Goal: Task Accomplishment & Management: Manage account settings

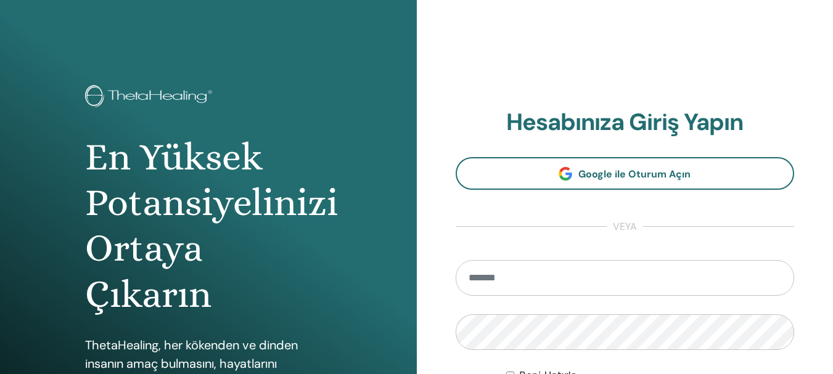
type input "**********"
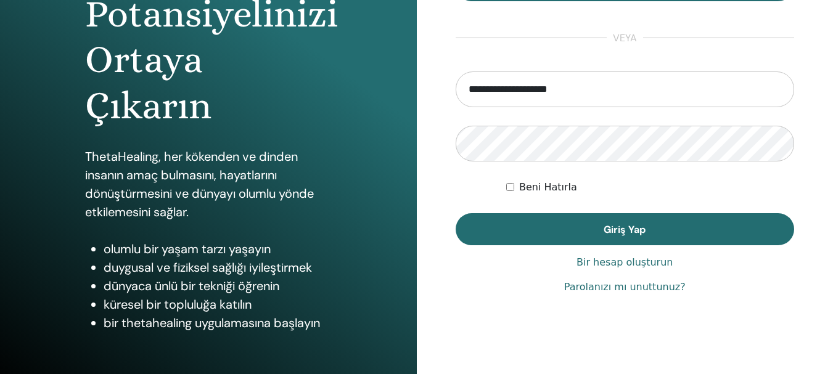
scroll to position [185, 0]
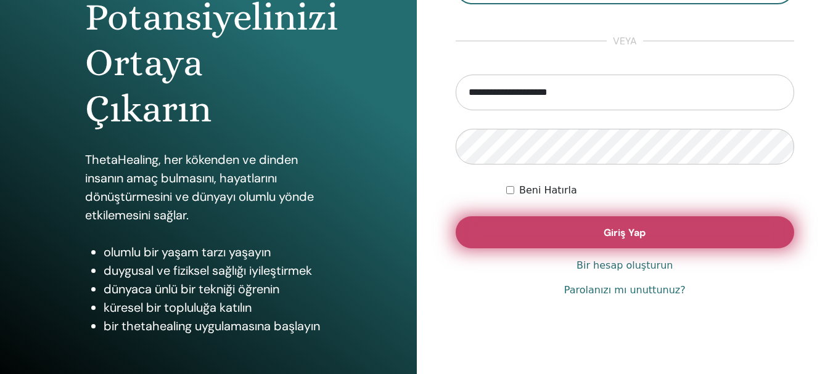
click at [653, 236] on button "Giriş Yap" at bounding box center [624, 232] width 339 height 32
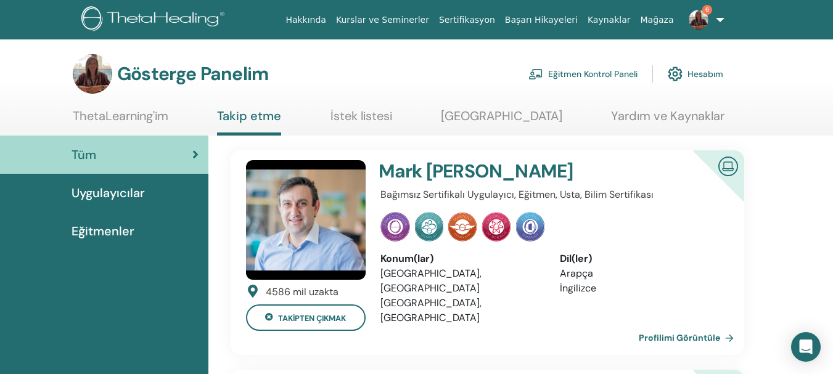
drag, startPoint x: 0, startPoint y: 0, endPoint x: 653, endPoint y: 236, distance: 694.5
click at [653, 236] on div at bounding box center [550, 227] width 341 height 30
click at [720, 18] on link "6" at bounding box center [703, 19] width 51 height 39
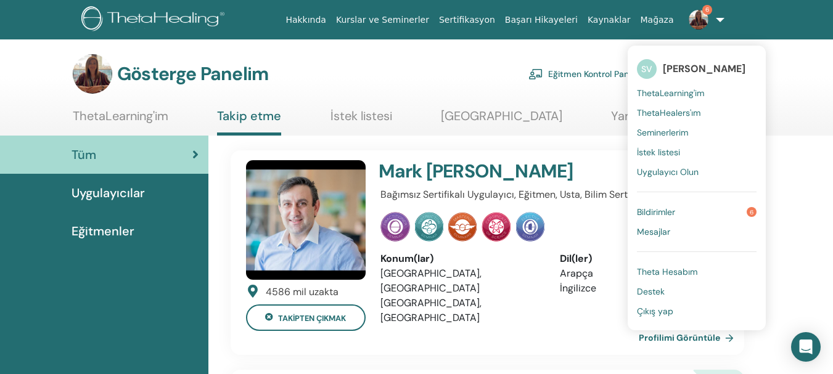
click at [703, 91] on font "ThetaLearning'im" at bounding box center [670, 93] width 67 height 11
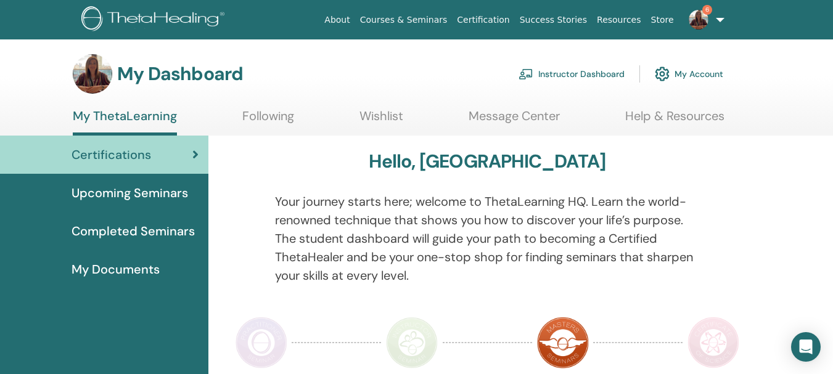
click at [124, 155] on span "Certifications" at bounding box center [110, 154] width 79 height 18
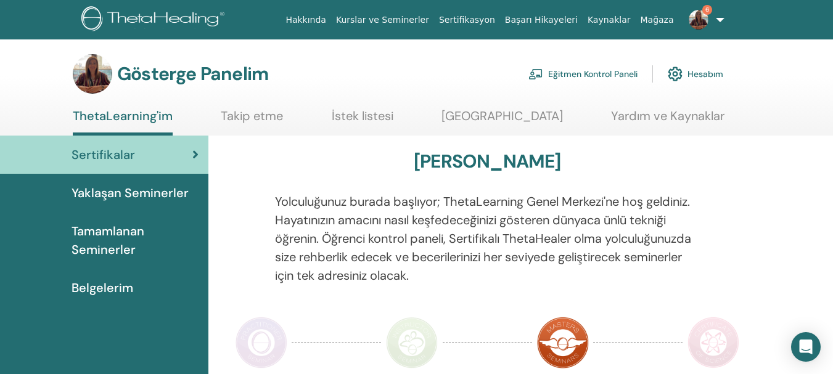
click at [632, 74] on font "Eğitmen Kontrol Paneli" at bounding box center [592, 74] width 89 height 11
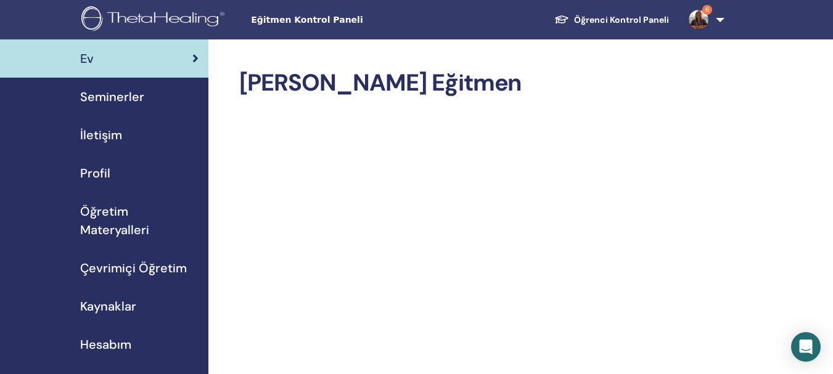
click at [140, 92] on font "Seminerler" at bounding box center [112, 97] width 64 height 16
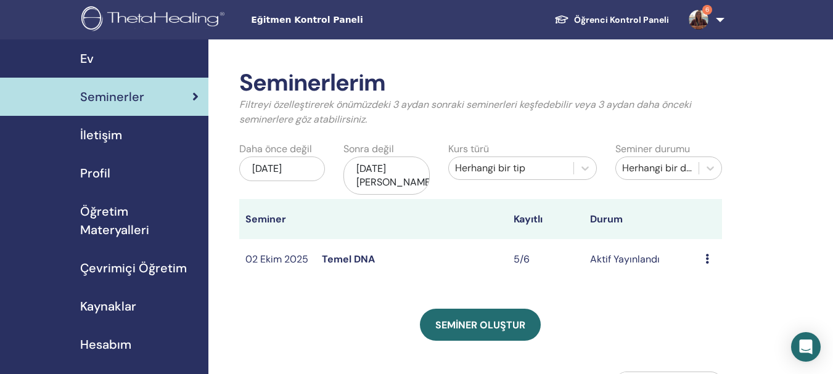
click at [710, 260] on div "Önizleme Düzenlemek Katılımcılar İptal etmek" at bounding box center [710, 259] width 10 height 15
click at [719, 307] on font "Katılımcılar" at bounding box center [714, 307] width 51 height 13
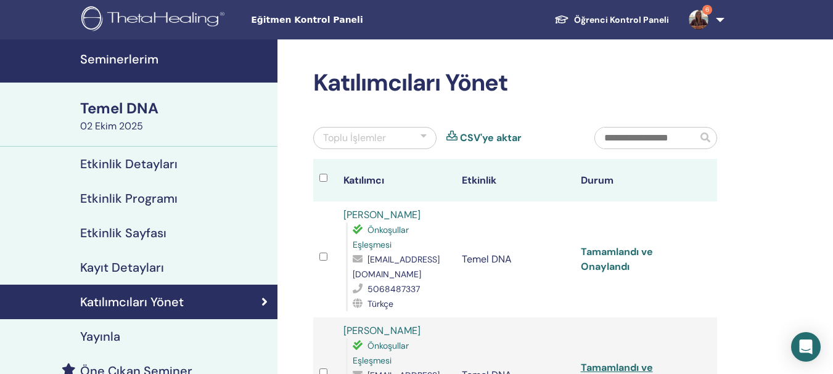
click at [638, 251] on font "Tamamlandı ve Onaylandı" at bounding box center [616, 259] width 72 height 28
click at [616, 255] on font "Tamamlandı ve Onaylandı" at bounding box center [616, 259] width 72 height 28
click at [609, 267] on font "Tamamlandı ve Onaylandı" at bounding box center [616, 259] width 72 height 28
